Goal: Check status: Check status

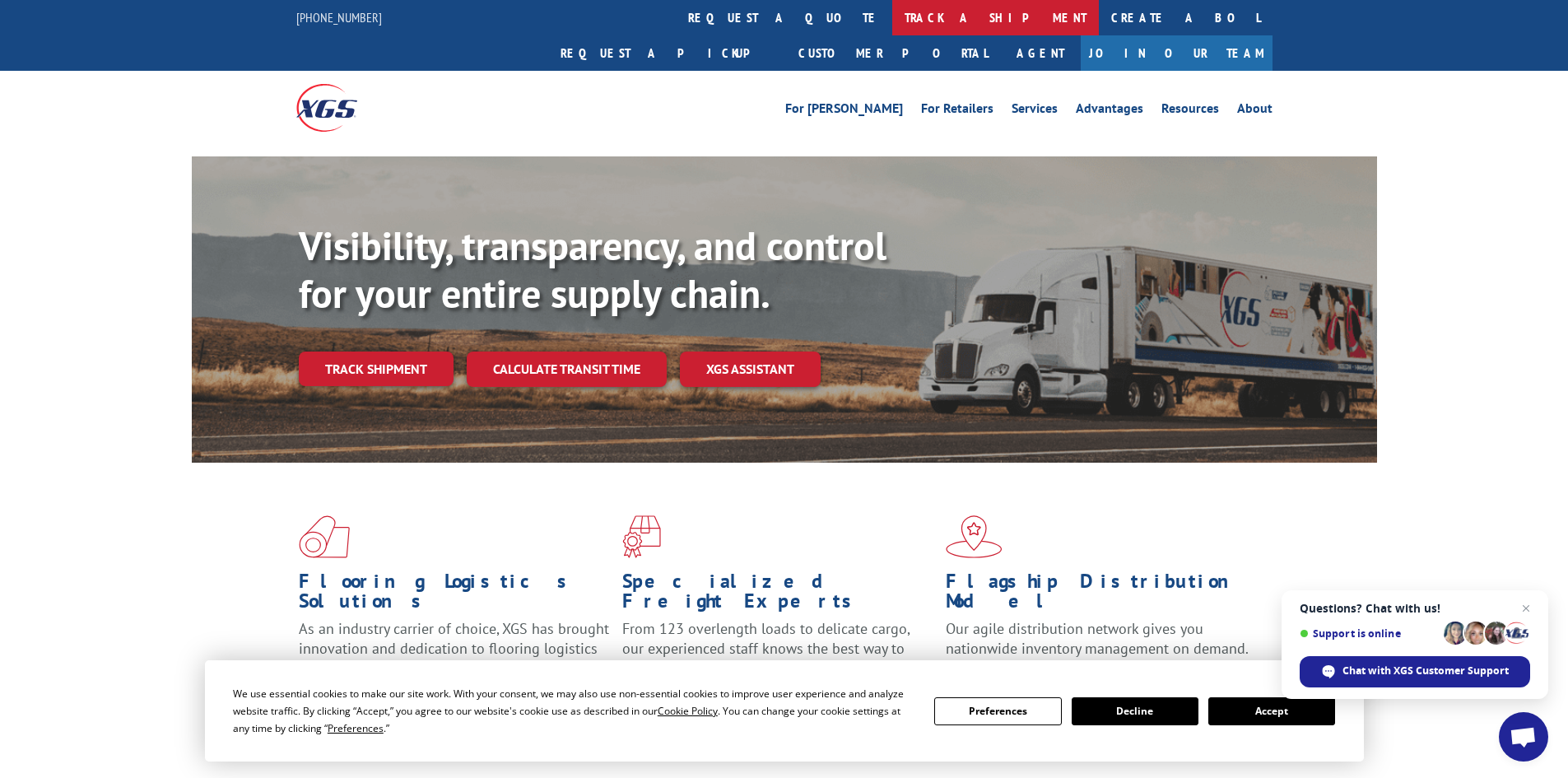
click at [892, 22] on link "track a shipment" at bounding box center [995, 18] width 206 height 35
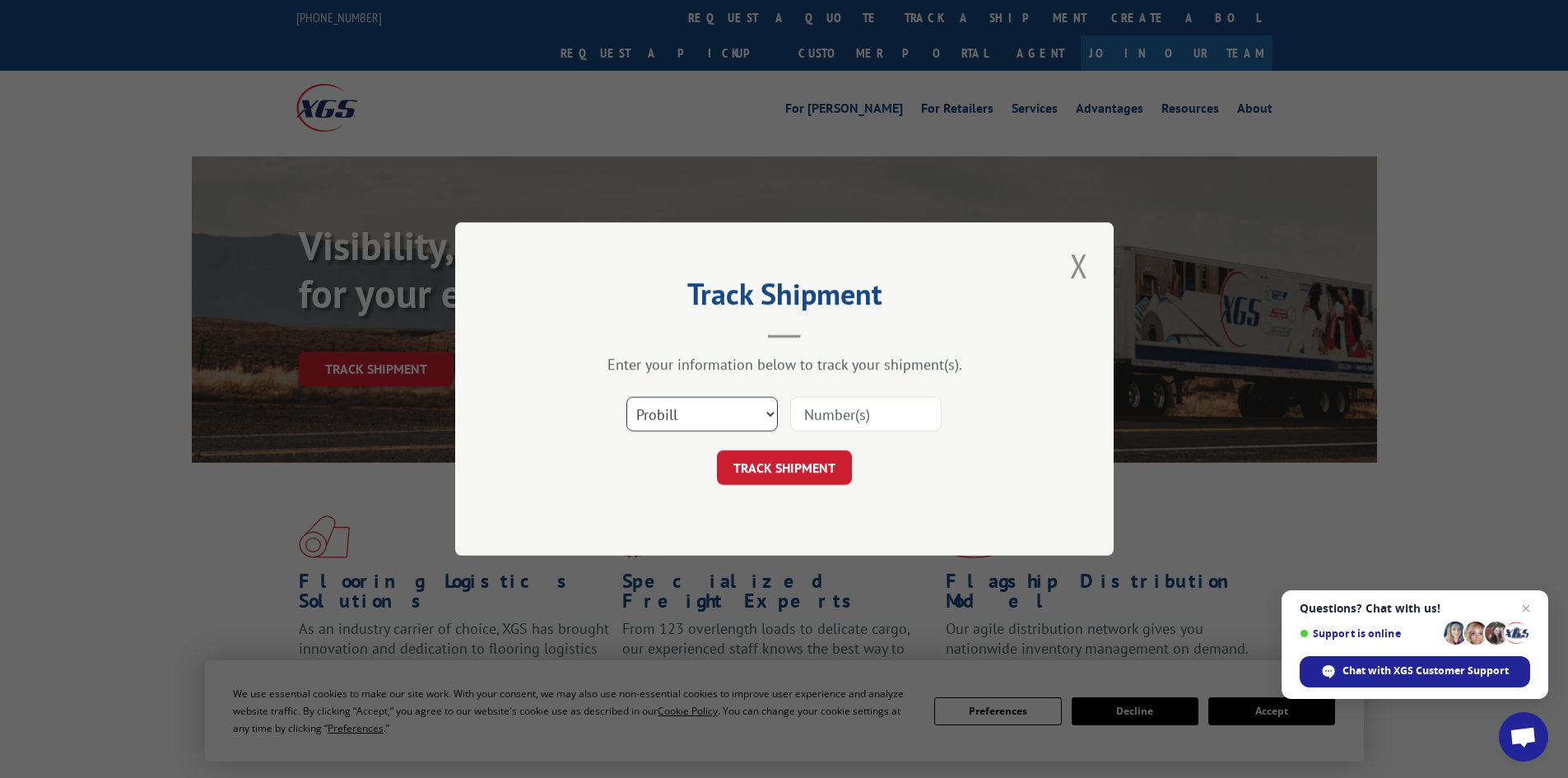
click at [694, 416] on select "Select category... Probill BOL PO" at bounding box center [702, 414] width 152 height 34
select select "bol"
click at [627, 397] on select "Select category... Probill BOL PO" at bounding box center [702, 414] width 152 height 34
click at [834, 409] on input at bounding box center [866, 414] width 152 height 34
paste input "4914026"
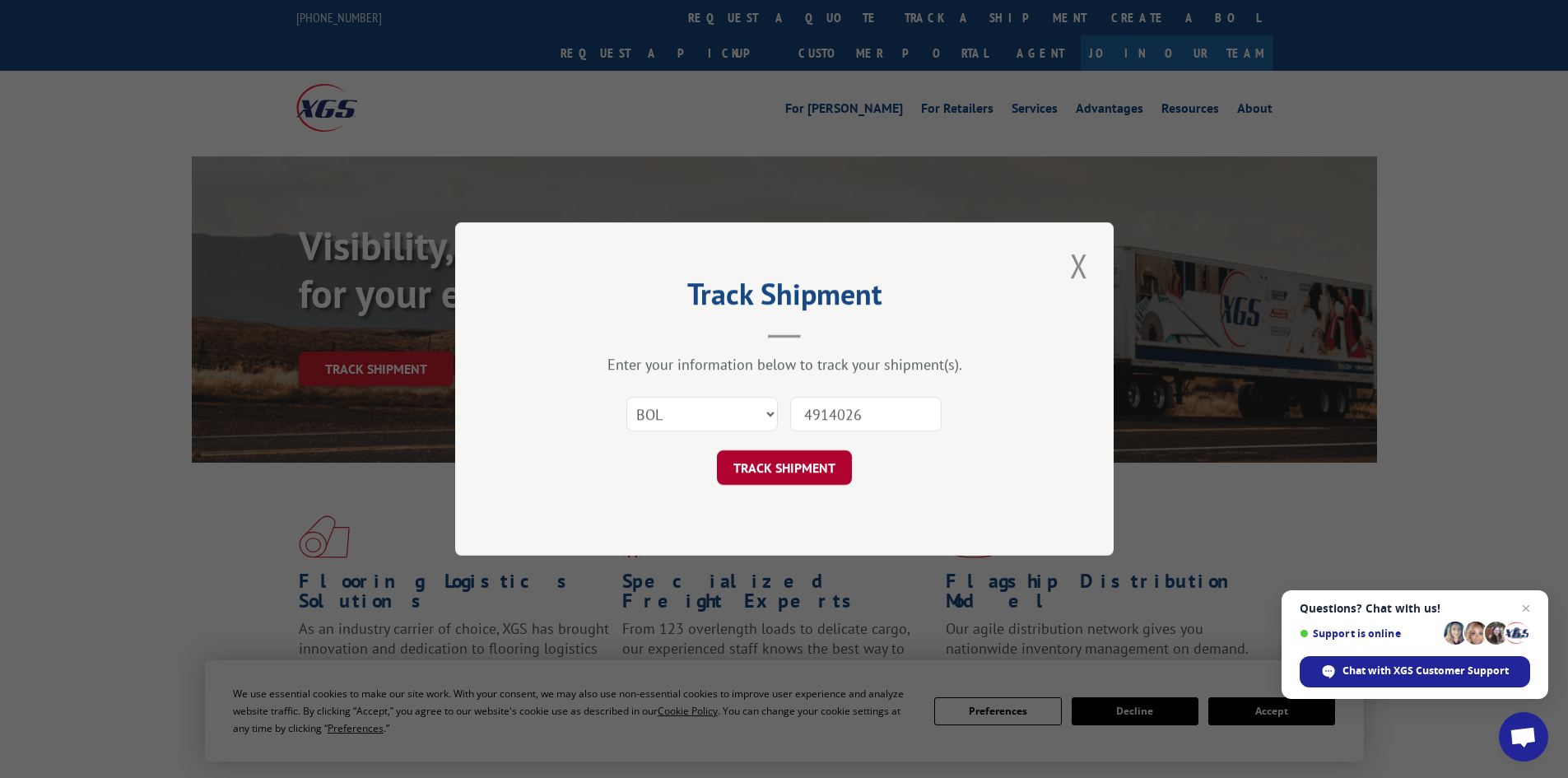
type input "4914026"
click at [760, 460] on button "TRACK SHIPMENT" at bounding box center [785, 467] width 135 height 34
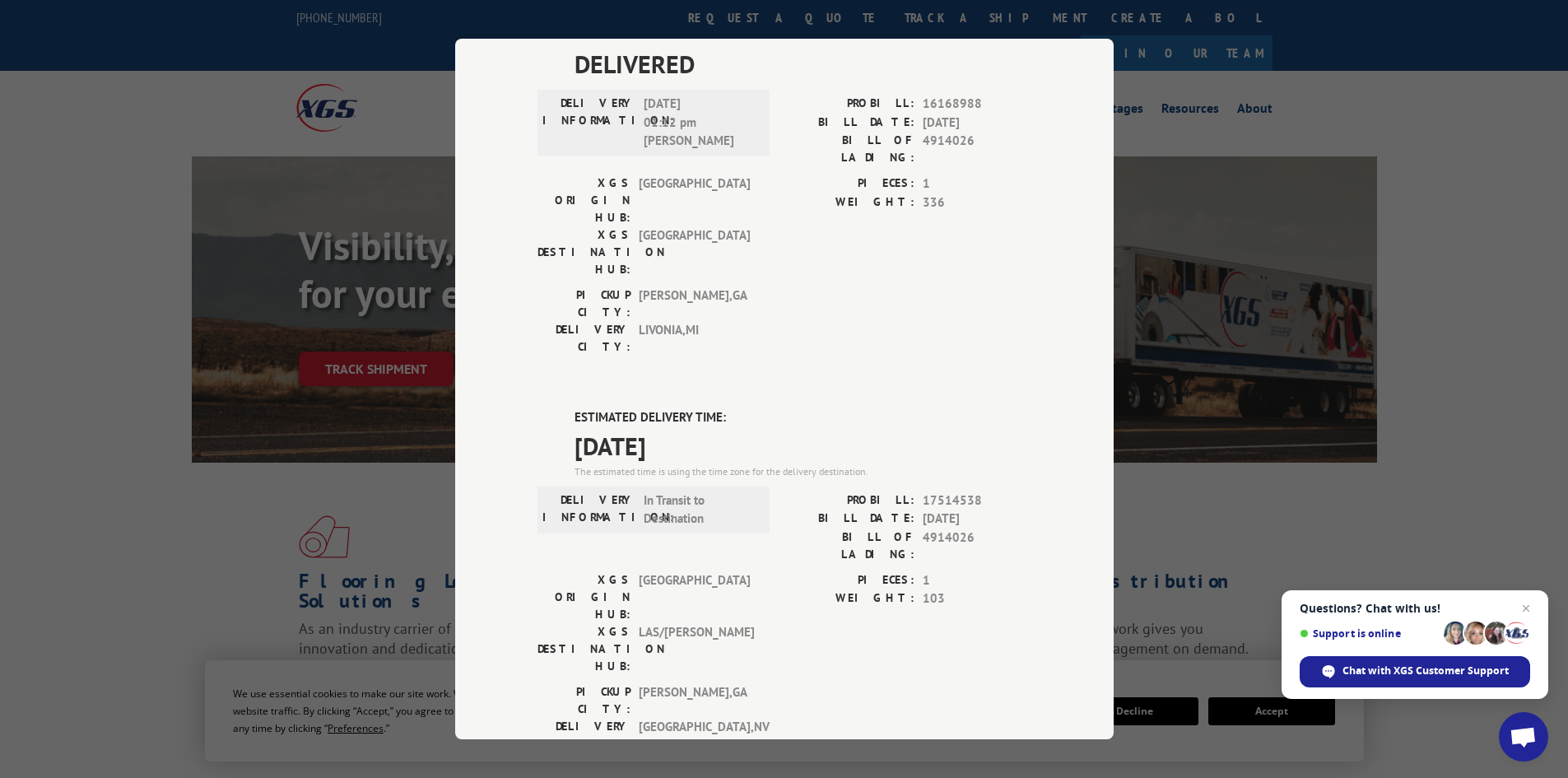
scroll to position [165, 0]
